Goal: Task Accomplishment & Management: Manage account settings

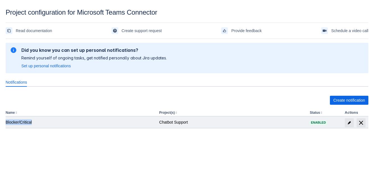
drag, startPoint x: 38, startPoint y: 122, endPoint x: 6, endPoint y: 125, distance: 32.2
click at [6, 125] on td "Blocker/Critical" at bounding box center [81, 121] width 151 height 11
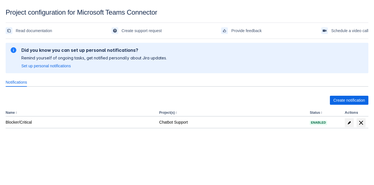
click at [57, 136] on div "Create notification Name Project(s) Status Actions Blocker/Critical Chatbot Sup…" at bounding box center [187, 117] width 363 height 53
click at [349, 123] on span "edit" at bounding box center [349, 122] width 4 height 4
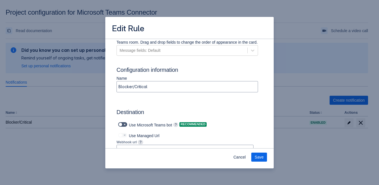
scroll to position [309, 0]
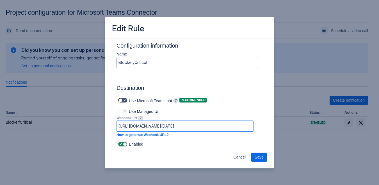
click at [186, 127] on input "https://prod-220.westeurope.logic.azure.com:443/workflows/75e5a77dc65f40af813c6…" at bounding box center [185, 126] width 137 height 10
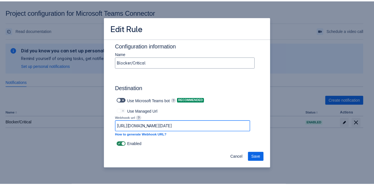
scroll to position [0, 361]
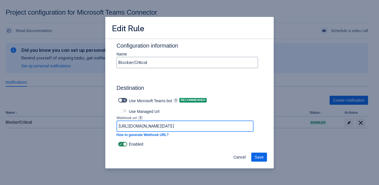
click at [186, 127] on input "https://prod-220.westeurope.logic.azure.com:443/workflows/75e5a77dc65f40af813c6…" at bounding box center [185, 126] width 137 height 10
click at [186, 126] on input "https://prod-220.westeurope.logic.azure.com:443/workflows/75e5a77dc65f40af813c6…" at bounding box center [185, 126] width 137 height 10
drag, startPoint x: 130, startPoint y: 126, endPoint x: 207, endPoint y: 130, distance: 76.8
click at [207, 130] on input "https://prod-220.westeurope.logic.azure.com:443/workflows/75e5a77dc65f40af813c6…" at bounding box center [185, 126] width 137 height 10
click at [248, 155] on button "Cancel" at bounding box center [239, 156] width 19 height 9
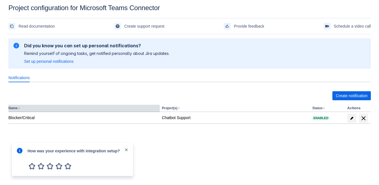
scroll to position [8, 0]
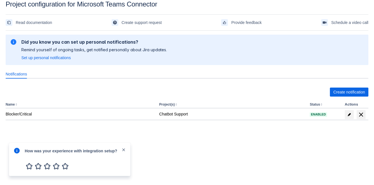
click at [124, 150] on span "close" at bounding box center [123, 149] width 4 height 4
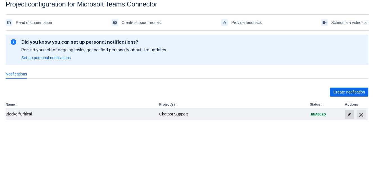
click at [348, 113] on span "edit" at bounding box center [349, 114] width 4 height 4
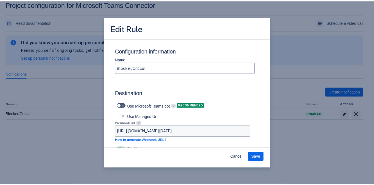
scroll to position [309, 0]
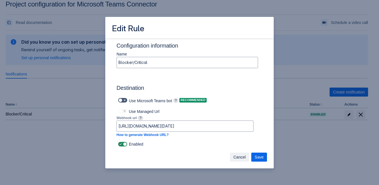
click at [236, 155] on span "Cancel" at bounding box center [240, 156] width 12 height 9
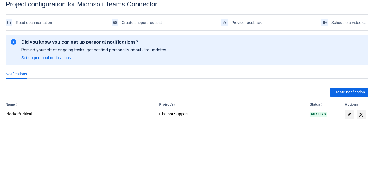
click at [148, 156] on body "Project configuration for Microsoft Teams Connector Read documentation Create s…" at bounding box center [187, 92] width 374 height 185
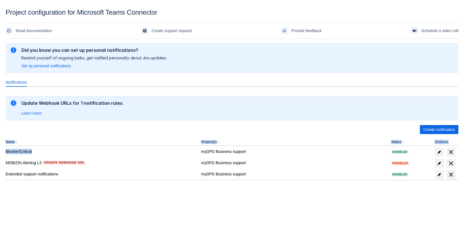
drag, startPoint x: 36, startPoint y: 151, endPoint x: 5, endPoint y: 153, distance: 31.0
click at [5, 153] on section "Project configuration for Microsoft Teams Connector Read documentation Create s…" at bounding box center [232, 109] width 464 height 203
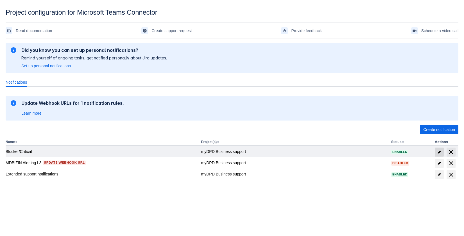
click at [439, 153] on span "edit" at bounding box center [439, 152] width 4 height 4
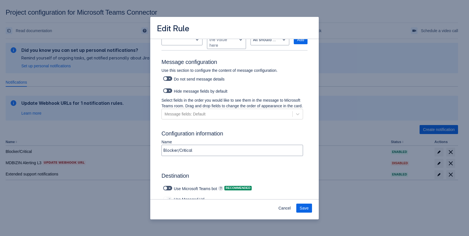
scroll to position [260, 0]
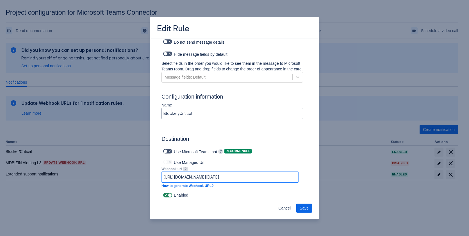
click at [207, 177] on input "https://prod-220.westeurope.logic.azure.com:443/workflows/75e5a77dc65f40af813c6…" at bounding box center [230, 177] width 137 height 10
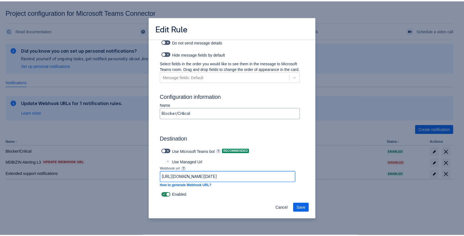
scroll to position [0, 362]
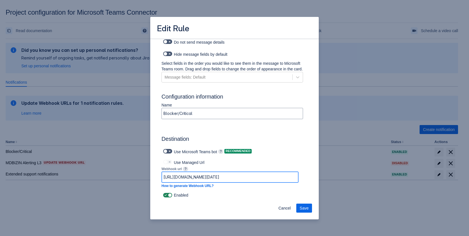
click at [207, 177] on input "https://prod-220.westeurope.logic.azure.com:443/workflows/75e5a77dc65f40af813c6…" at bounding box center [230, 177] width 137 height 10
click at [209, 177] on input "https://prod-220.westeurope.logic.azure.com:443/workflows/75e5a77dc65f40af813c6…" at bounding box center [230, 177] width 137 height 10
click at [280, 210] on span "Cancel" at bounding box center [285, 207] width 12 height 9
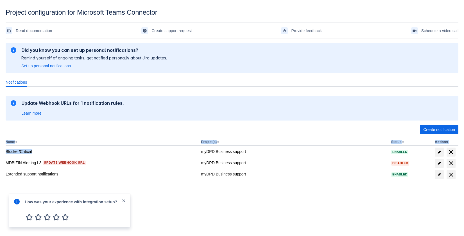
drag, startPoint x: 34, startPoint y: 151, endPoint x: 1, endPoint y: 148, distance: 32.7
click at [1, 148] on section "Project configuration for Microsoft Teams Connector Read documentation Create s…" at bounding box center [232, 109] width 464 height 203
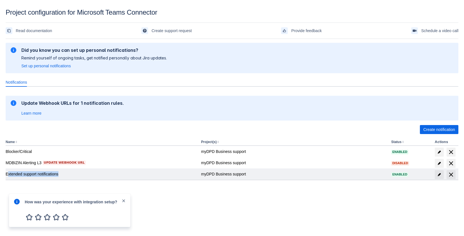
drag, startPoint x: 61, startPoint y: 173, endPoint x: 7, endPoint y: 173, distance: 53.7
click at [7, 173] on div "Extended support notifications" at bounding box center [101, 174] width 191 height 6
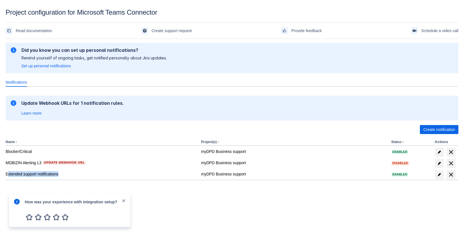
click at [123, 200] on span "close" at bounding box center [123, 200] width 4 height 4
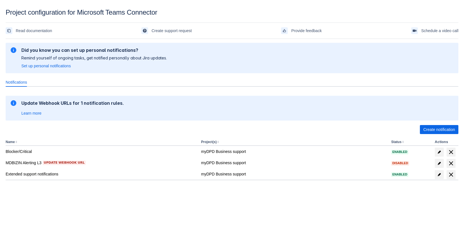
click at [169, 209] on div "Please refresh the page and try again. If the issue persist please contact supp…" at bounding box center [232, 126] width 453 height 170
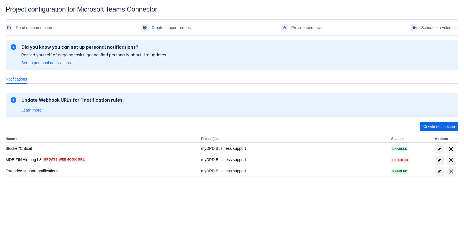
scroll to position [8, 0]
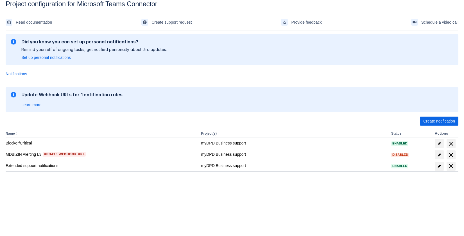
click at [170, 225] on body "Project configuration for Microsoft Teams Connector Read documentation Create s…" at bounding box center [232, 118] width 464 height 236
click at [72, 191] on div at bounding box center [90, 193] width 169 height 9
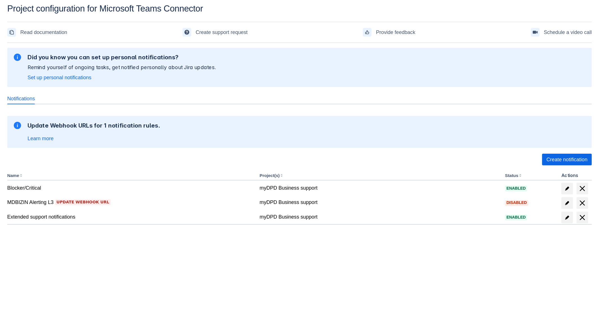
scroll to position [6, 0]
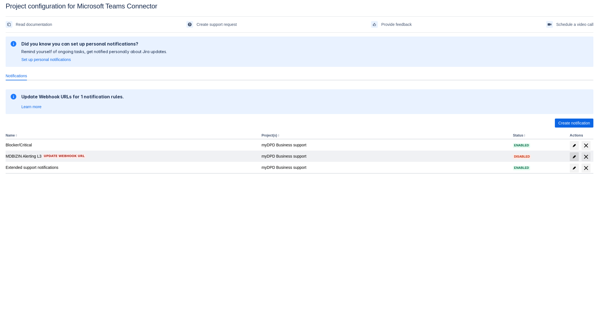
click at [469, 155] on span "edit" at bounding box center [574, 157] width 4 height 4
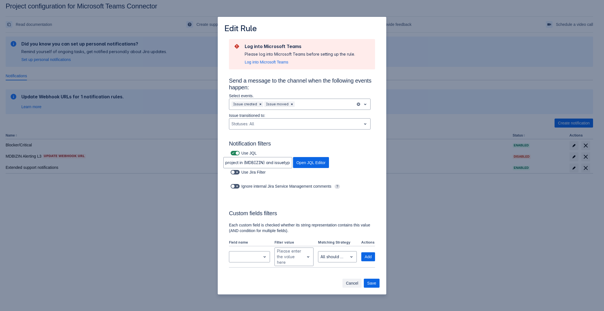
click at [356, 235] on span "Cancel" at bounding box center [352, 283] width 12 height 9
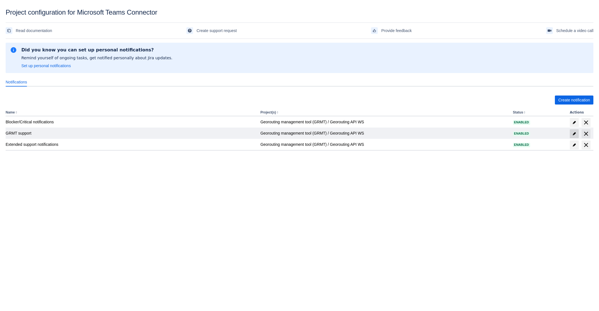
click at [574, 134] on span "edit" at bounding box center [574, 134] width 4 height 4
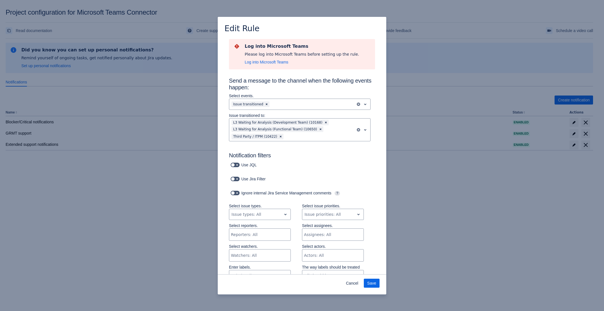
scroll to position [270, 0]
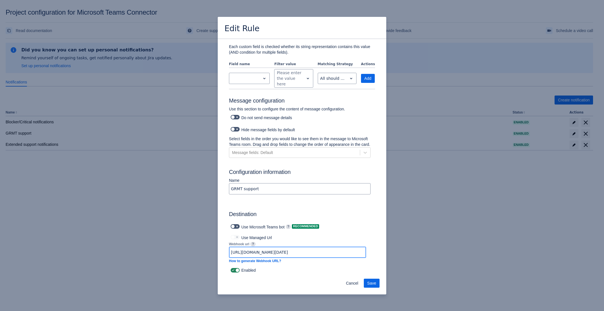
click at [284, 257] on input "[URL][DOMAIN_NAME][DATE]" at bounding box center [297, 252] width 137 height 10
paste input "[DOMAIN_NAME]:443/powerautomate/automations/direct/workflows/a0392aae2ca54a18af…"
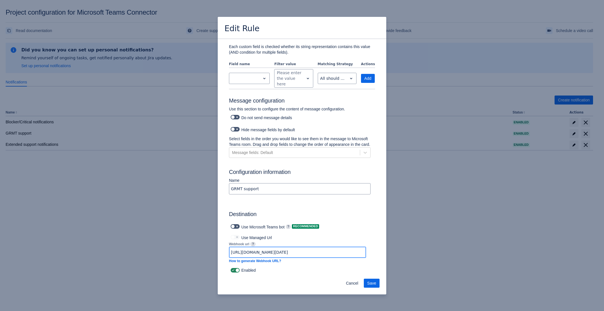
type input "[URL][DOMAIN_NAME]"
click at [370, 282] on span "Save" at bounding box center [371, 283] width 9 height 9
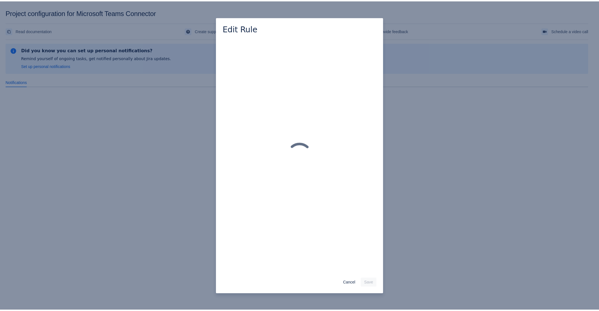
scroll to position [0, 0]
